Goal: Find specific page/section: Find specific page/section

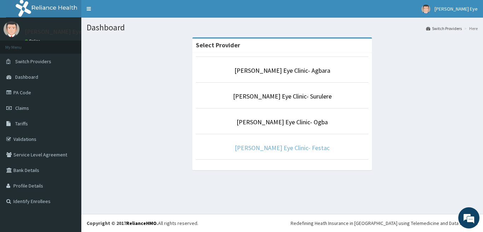
click at [274, 144] on link "[PERSON_NAME] Eye Clinic- Festac" at bounding box center [282, 148] width 95 height 8
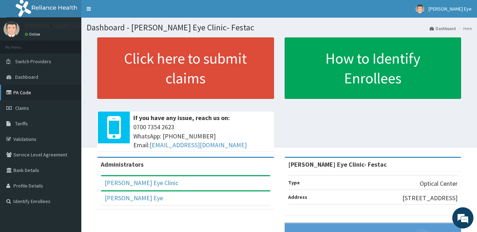
click at [36, 92] on link "PA Code" at bounding box center [40, 93] width 81 height 16
